Goal: Task Accomplishment & Management: Manage account settings

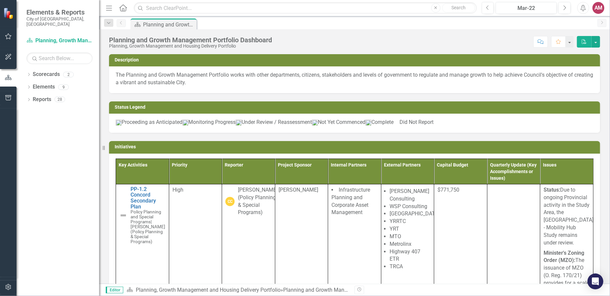
click at [9, 38] on icon "button" at bounding box center [8, 36] width 7 height 5
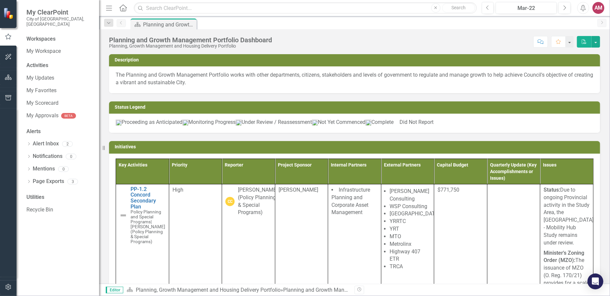
click at [46, 91] on div "My Updates My Favorites My Scorecard My Approvals BETA" at bounding box center [59, 98] width 66 height 50
click at [47, 87] on link "My Favorites" at bounding box center [59, 91] width 66 height 8
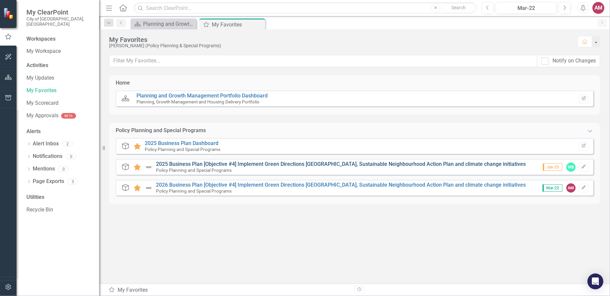
click at [199, 163] on link "2025 Business Plan [Objective #4] Implement Green Directions [GEOGRAPHIC_DATA],…" at bounding box center [341, 164] width 370 height 6
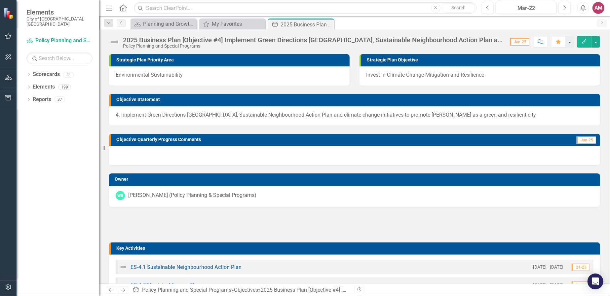
click at [528, 43] on span "Jan-25" at bounding box center [519, 41] width 19 height 7
click at [520, 44] on span "Jan-25" at bounding box center [519, 41] width 19 height 7
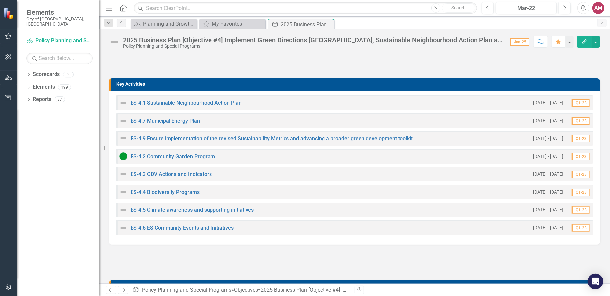
scroll to position [165, 0]
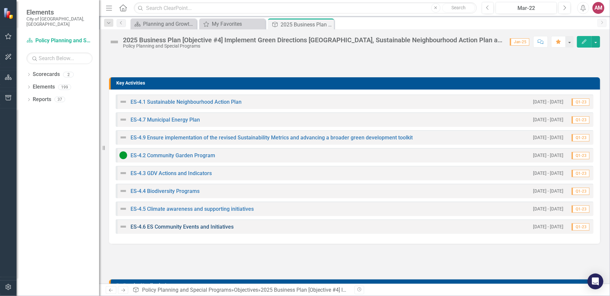
click at [175, 225] on link "ES-4.6 ES Community Events and Initiatives" at bounding box center [182, 227] width 103 height 6
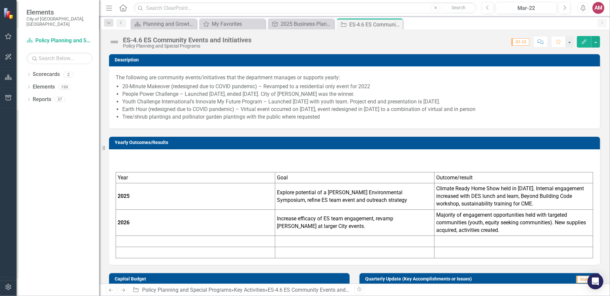
click at [521, 42] on span "Q1-23" at bounding box center [520, 41] width 18 height 7
drag, startPoint x: 521, startPoint y: 42, endPoint x: 492, endPoint y: 40, distance: 29.1
click at [493, 38] on div "Score: 0.00 Q1-23 Completed Comment Favorite Edit" at bounding box center [427, 41] width 345 height 11
click at [509, 12] on button "Mar-22" at bounding box center [526, 8] width 61 height 12
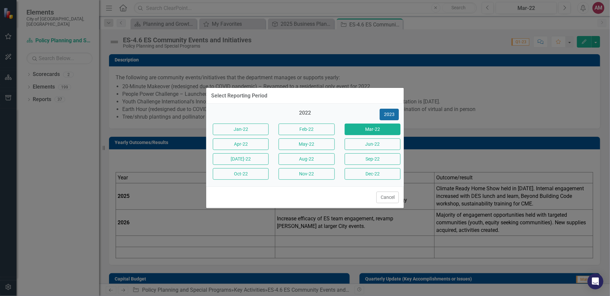
click at [392, 115] on button "2023" at bounding box center [389, 115] width 19 height 12
click at [392, 115] on button "2024" at bounding box center [389, 115] width 19 height 12
click at [304, 112] on div "2024" at bounding box center [305, 114] width 56 height 11
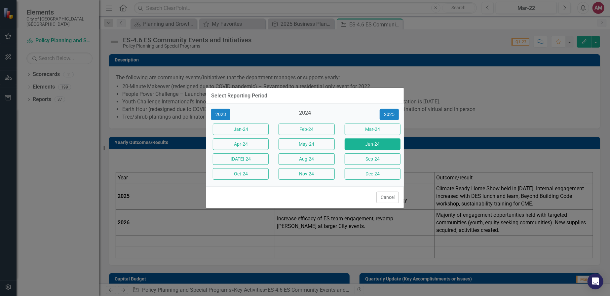
click at [378, 142] on button "Jun-24" at bounding box center [373, 144] width 56 height 12
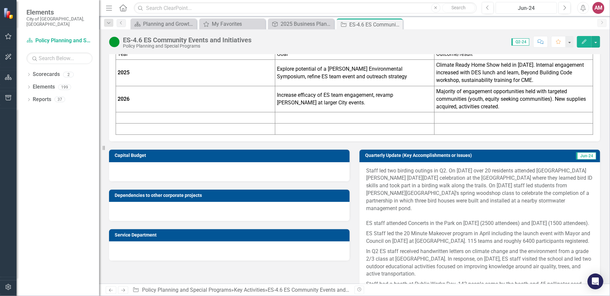
scroll to position [165, 0]
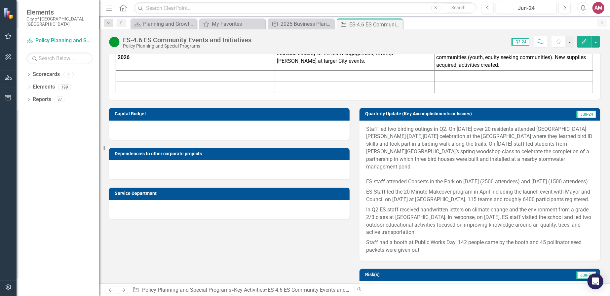
drag, startPoint x: 568, startPoint y: 198, endPoint x: 382, endPoint y: 191, distance: 185.8
click at [382, 191] on p "ES Staff led the 20 Minute Makeover program in April including the launch event…" at bounding box center [479, 196] width 227 height 18
click at [367, 191] on p "ES Staff led the 20 Minute Makeover program in April including the launch event…" at bounding box center [479, 196] width 227 height 18
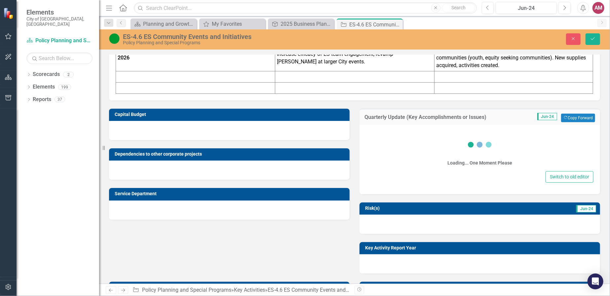
drag, startPoint x: 367, startPoint y: 191, endPoint x: 374, endPoint y: 193, distance: 8.0
click at [374, 193] on div "Quarterly Update (Key Accomplishments or Issues) Jun-24 Copy Forward Copy Forwa…" at bounding box center [480, 186] width 250 height 173
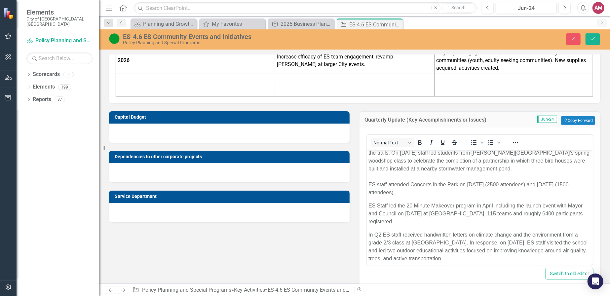
scroll to position [41, 0]
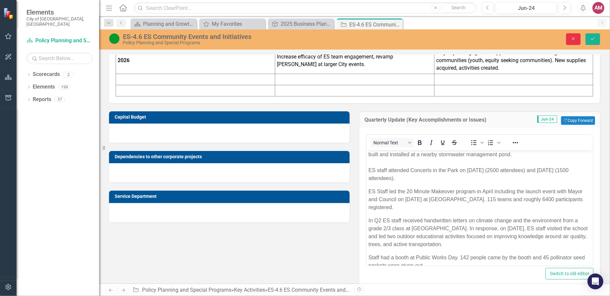
click at [578, 35] on button "Close" at bounding box center [573, 39] width 15 height 12
